Goal: Task Accomplishment & Management: Use online tool/utility

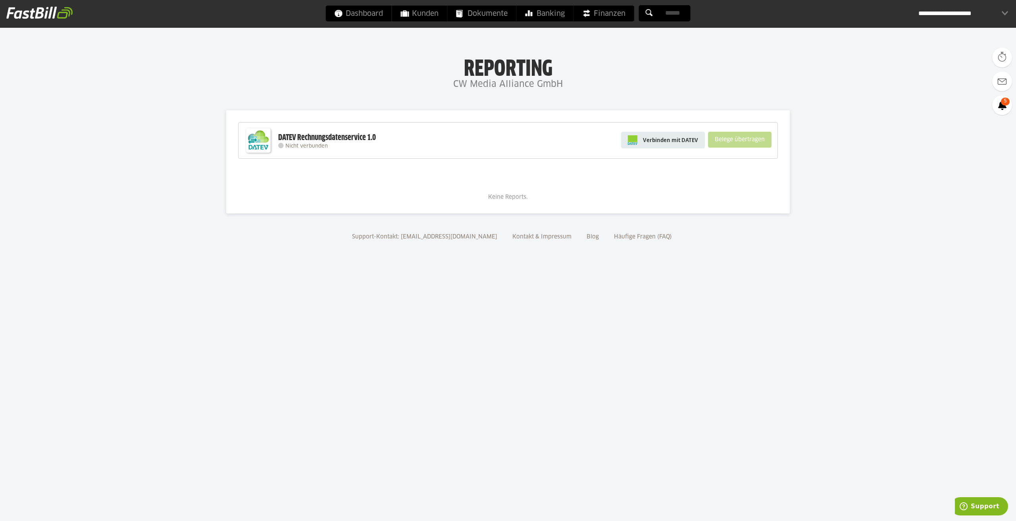
click at [690, 143] on span "Verbinden mit DATEV" at bounding box center [670, 140] width 55 height 8
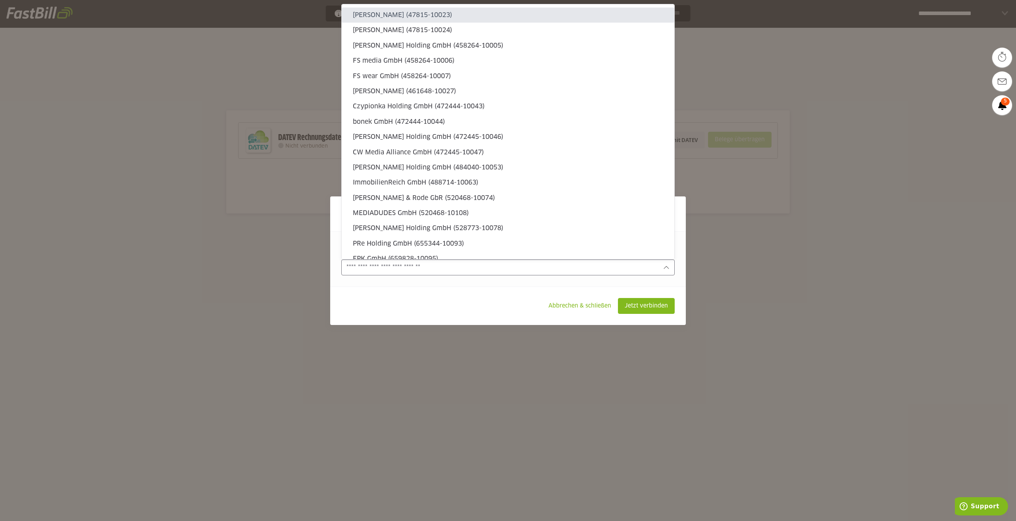
click at [462, 263] on input "text" at bounding box center [503, 267] width 312 height 9
type sl-option "47815-10023"
type sl-option "472444-10043"
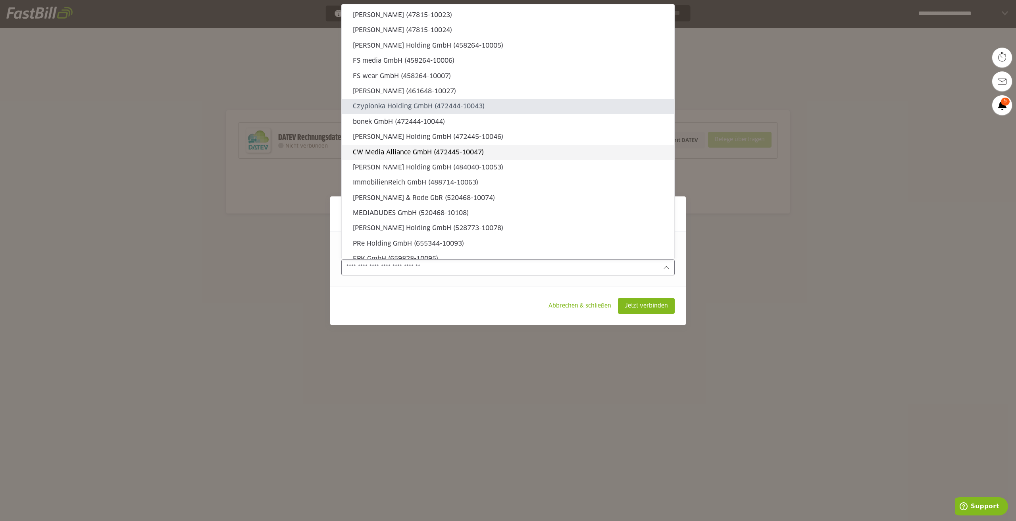
click at [458, 153] on slot "CW Media Alliance GmbH (472445-10047)" at bounding box center [510, 152] width 315 height 9
type input "**********"
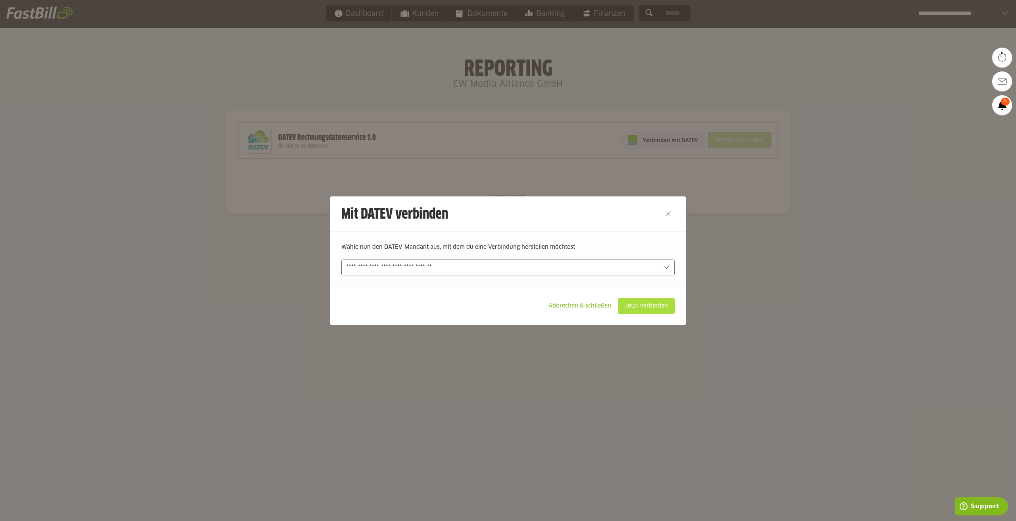
click at [634, 306] on slot "Jetzt verbinden" at bounding box center [646, 306] width 56 height 15
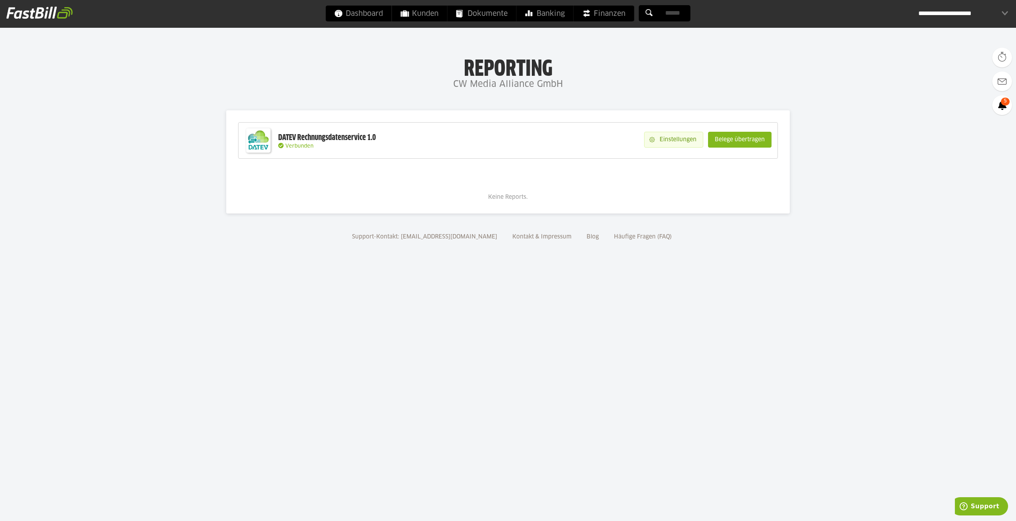
click at [689, 141] on slot "Einstellungen" at bounding box center [679, 139] width 48 height 15
click at [707, 178] on div "Keine Reports." at bounding box center [508, 186] width 540 height 31
click at [734, 143] on slot "Belege übertragen" at bounding box center [740, 139] width 63 height 15
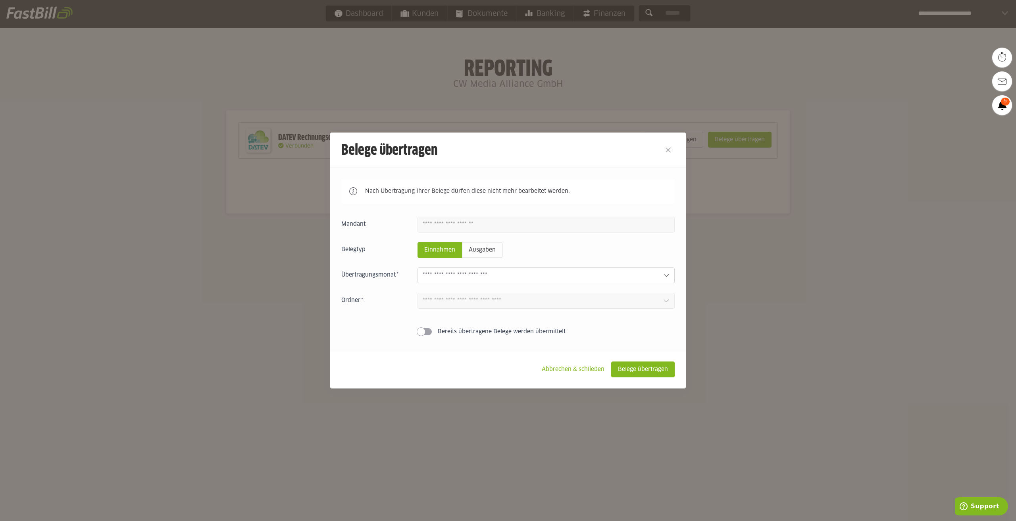
click at [460, 253] on slot "Einnahmen" at bounding box center [440, 250] width 44 height 15
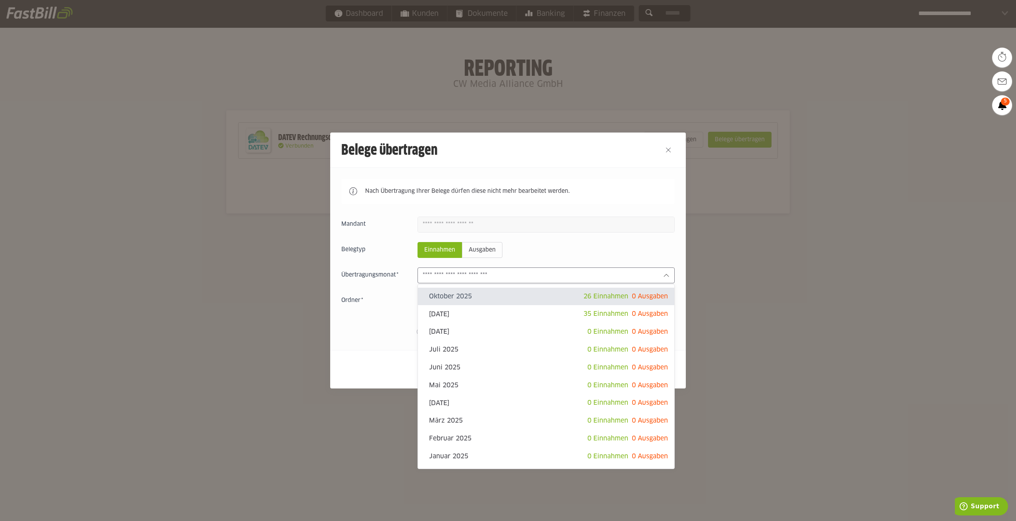
click at [494, 273] on input "text" at bounding box center [540, 275] width 234 height 9
click at [497, 310] on slot "[DATE]" at bounding box center [506, 314] width 154 height 9
type input "**********"
type input "*******"
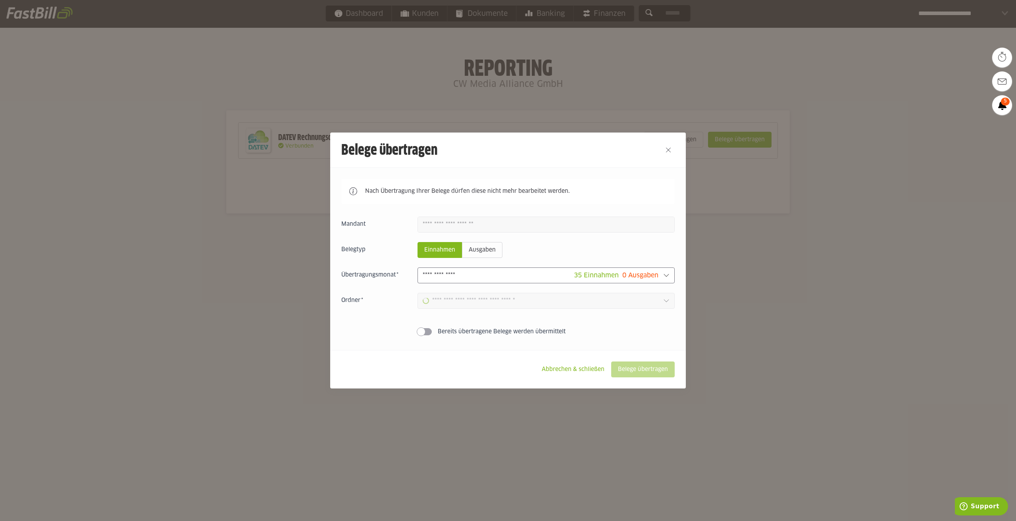
type input "**********"
click at [495, 305] on input "**********" at bounding box center [541, 301] width 236 height 9
click at [631, 367] on slot "Belege übertragen" at bounding box center [643, 369] width 63 height 15
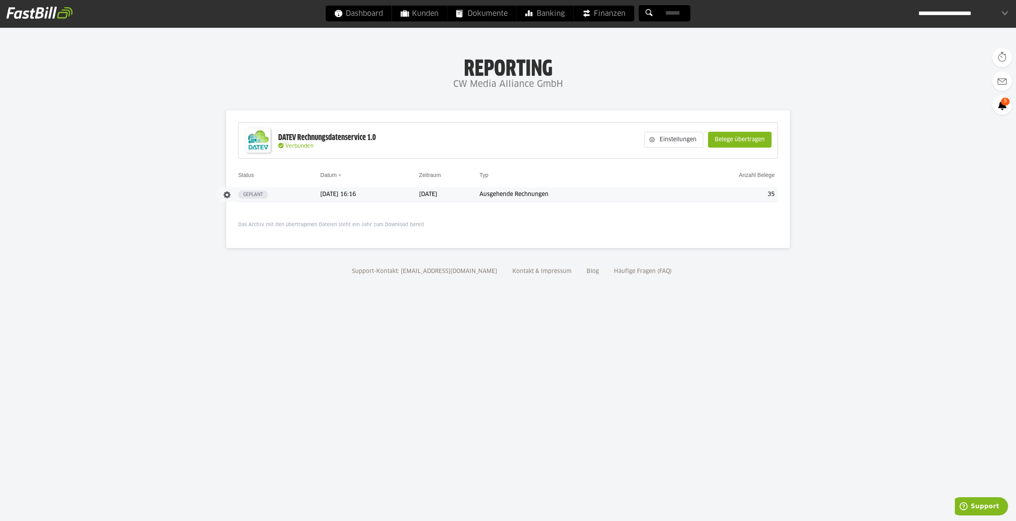
click at [480, 197] on td "September 2025" at bounding box center [449, 194] width 61 height 15
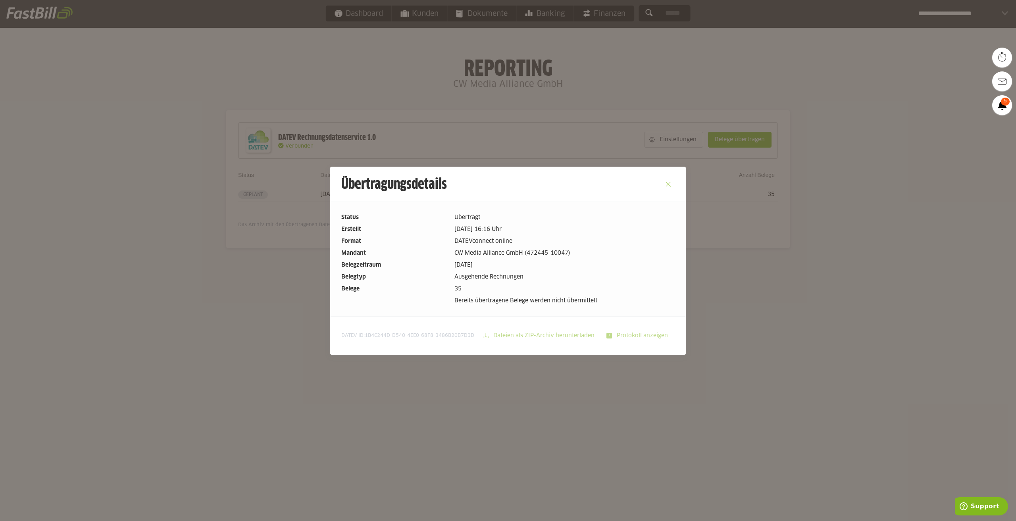
click at [666, 184] on button "Close" at bounding box center [668, 184] width 13 height 13
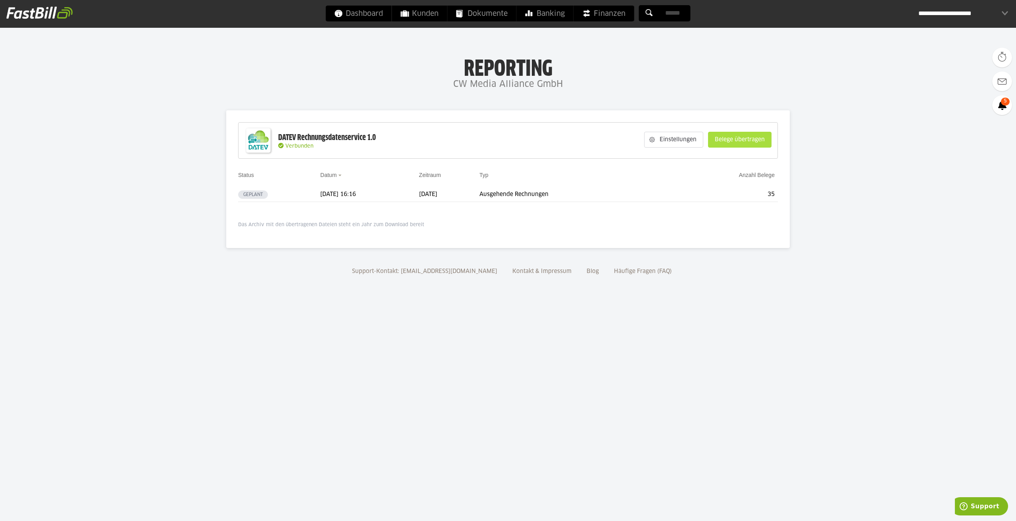
click at [752, 141] on slot "Belege übertragen" at bounding box center [740, 139] width 63 height 15
click at [385, 225] on p "Das Archiv mit den übertragenen Dateien steht ein Jahr zum Download bereit" at bounding box center [508, 225] width 540 height 6
click at [394, 197] on td "09.10.2025 16:16" at bounding box center [369, 194] width 99 height 15
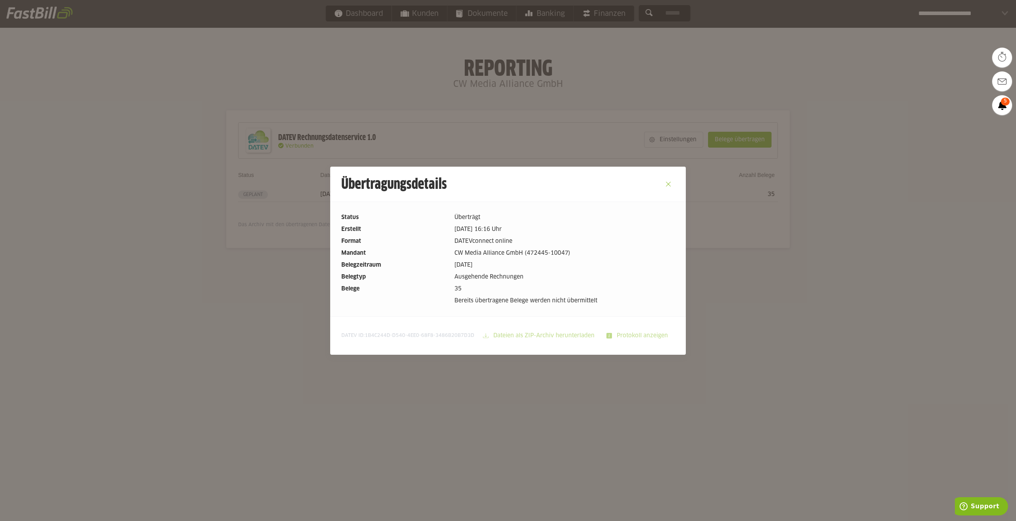
click at [666, 186] on button "Close" at bounding box center [668, 184] width 13 height 13
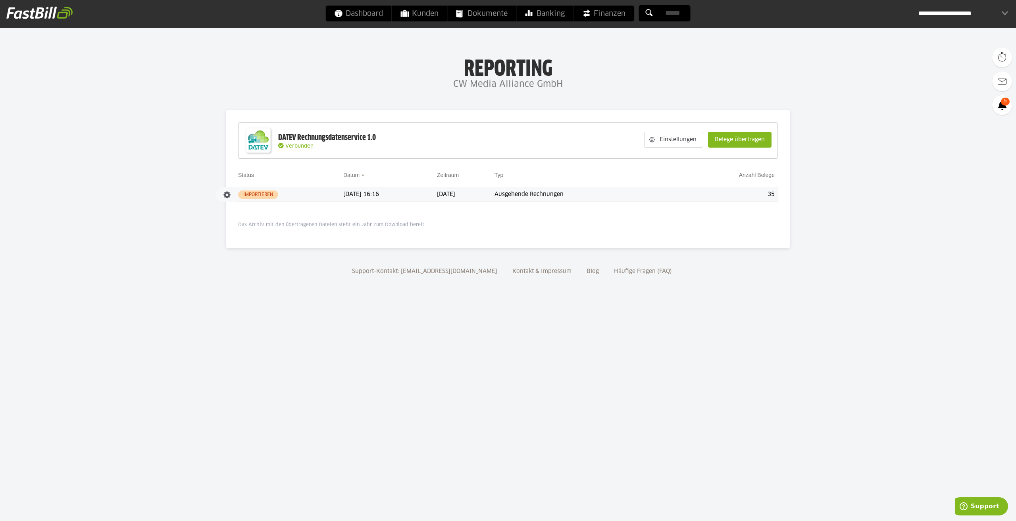
click at [0, 0] on slot "Importieren" at bounding box center [0, 0] width 0 height 0
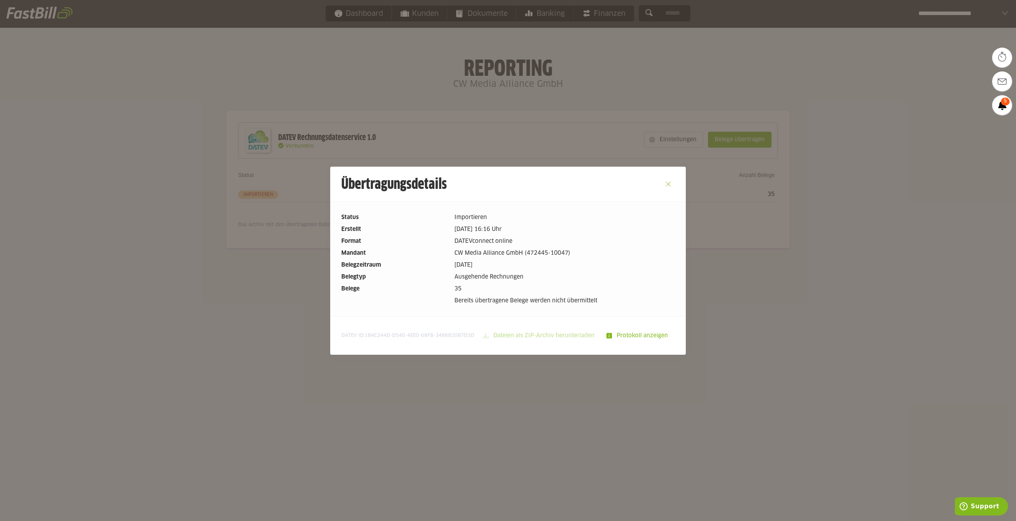
click at [668, 182] on button "Close" at bounding box center [668, 184] width 13 height 13
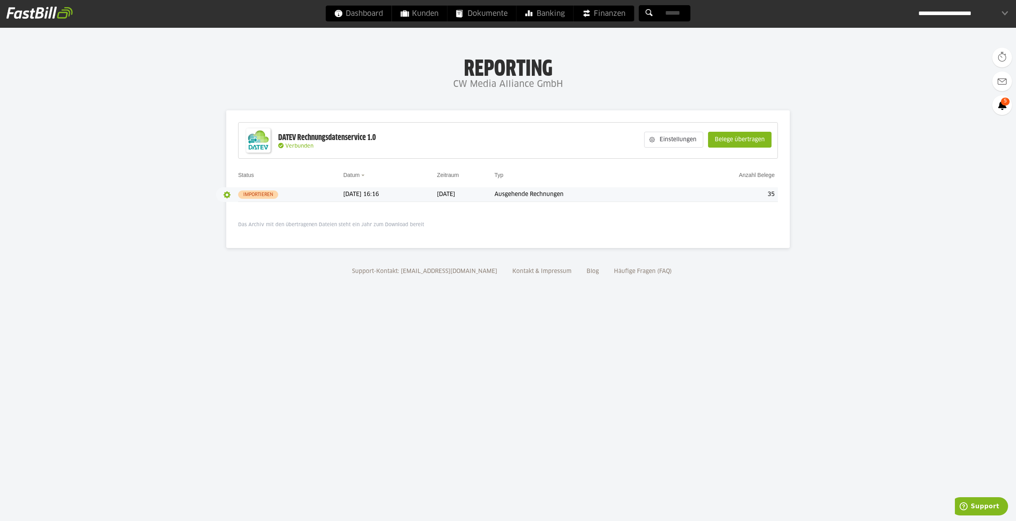
click at [225, 195] on button "button" at bounding box center [226, 194] width 13 height 13
click at [0, 0] on slot "Details" at bounding box center [0, 0] width 0 height 0
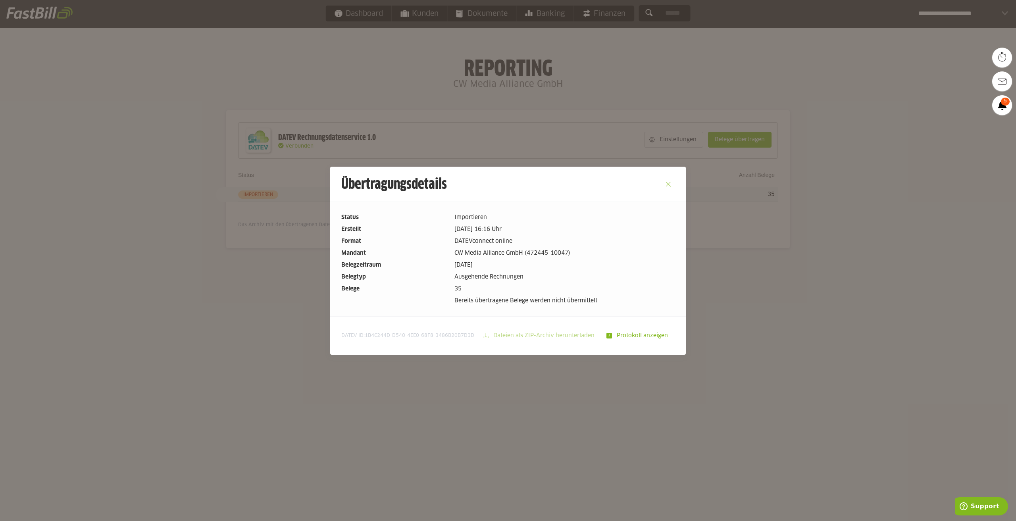
click at [669, 185] on button "Close" at bounding box center [668, 184] width 13 height 13
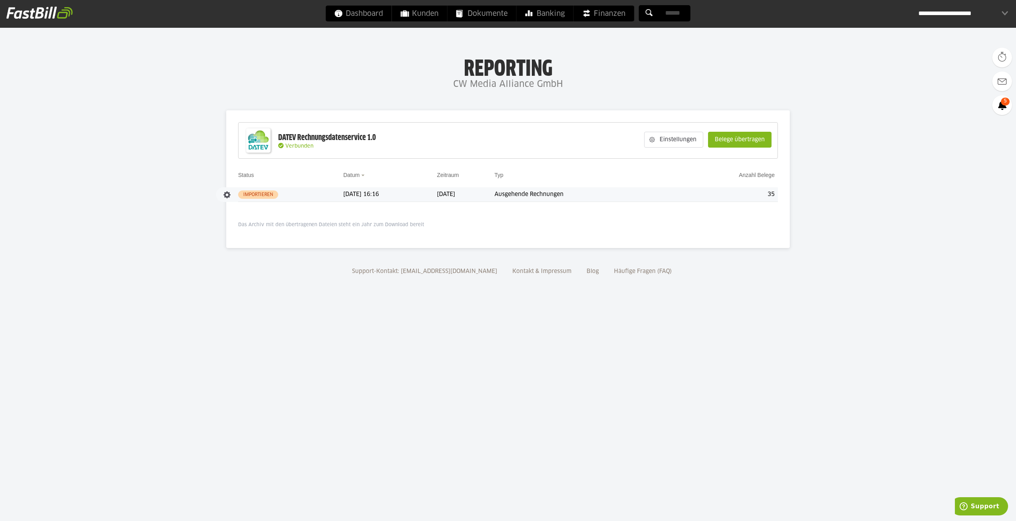
click at [0, 0] on slot "Importieren" at bounding box center [0, 0] width 0 height 0
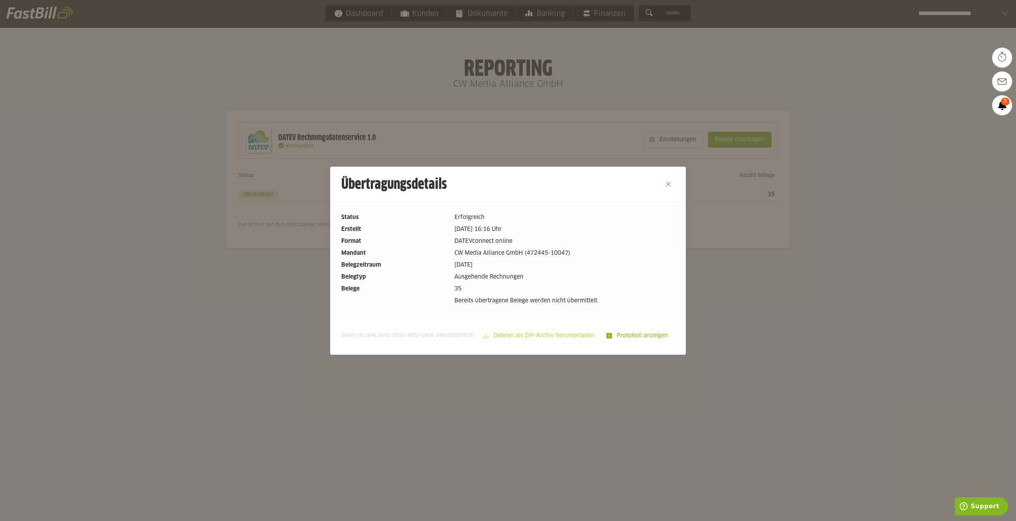
click at [570, 334] on slot "Dateien als ZIP-Archiv herunterladen" at bounding box center [545, 335] width 112 height 15
click at [475, 392] on div at bounding box center [508, 260] width 1016 height 521
